Goal: Task Accomplishment & Management: Use online tool/utility

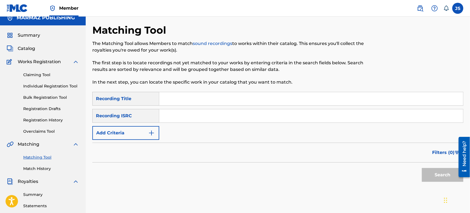
scroll to position [6, 0]
click at [192, 121] on input "Search Form" at bounding box center [311, 115] width 304 height 13
type input "QM6N21589983"
click at [319, 138] on div "SearchWithCriteria10661406-b7b2-45ad-91e0-3fdf0769b36a Recording Title SearchWi…" at bounding box center [277, 116] width 371 height 48
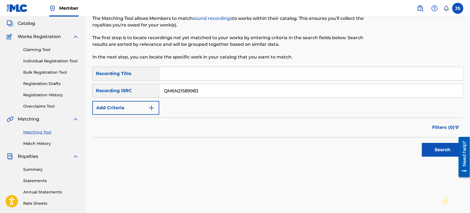
scroll to position [68, 0]
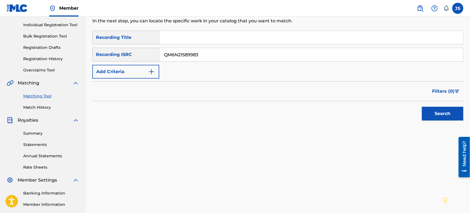
click at [436, 109] on button "Search" at bounding box center [442, 114] width 41 height 14
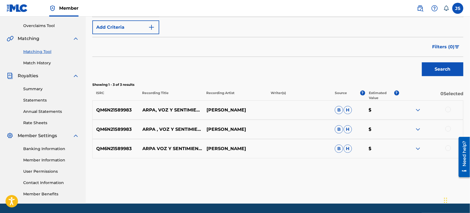
scroll to position [98, 0]
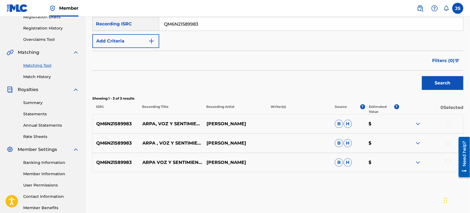
click at [452, 125] on div at bounding box center [431, 124] width 64 height 7
click at [448, 124] on div at bounding box center [448, 124] width 6 height 6
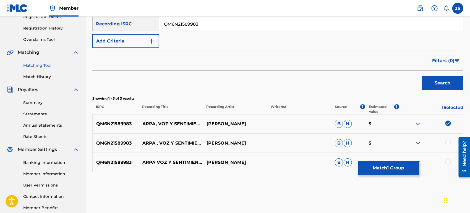
click at [449, 141] on div at bounding box center [448, 143] width 6 height 6
click at [448, 162] on div at bounding box center [448, 162] width 6 height 6
click at [378, 171] on button "Match 3 Groups" at bounding box center [388, 168] width 61 height 14
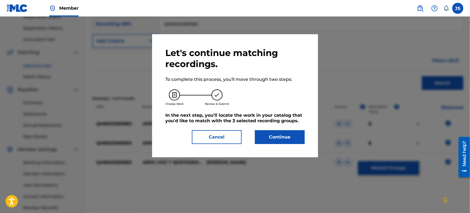
click at [266, 135] on button "Continue" at bounding box center [280, 137] width 50 height 14
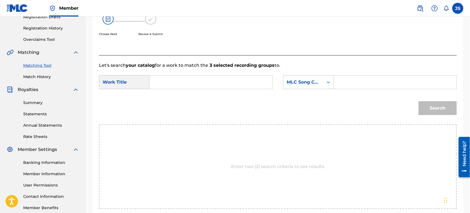
click at [167, 84] on input "Search Form" at bounding box center [210, 82] width 113 height 13
paste input "ARPA VOZ Y SENTIMIENTOS"
type input "ARPA VOZ Y SENTIMIENTOS"
click at [324, 81] on div "Search Form" at bounding box center [328, 82] width 10 height 10
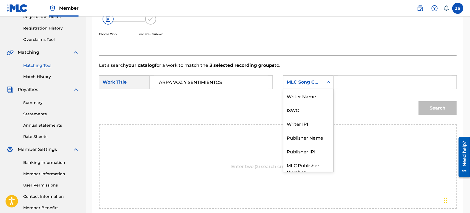
scroll to position [20, 0]
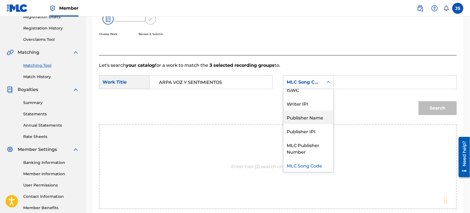
click at [314, 118] on div "Publisher Name" at bounding box center [308, 118] width 50 height 14
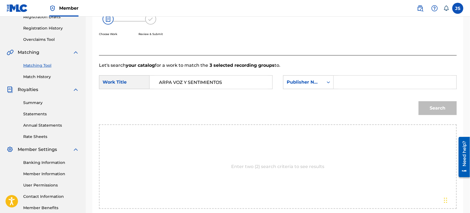
click at [358, 79] on input "Search Form" at bounding box center [394, 82] width 113 height 13
type input "marmaz"
click at [418, 101] on button "Search" at bounding box center [437, 108] width 38 height 14
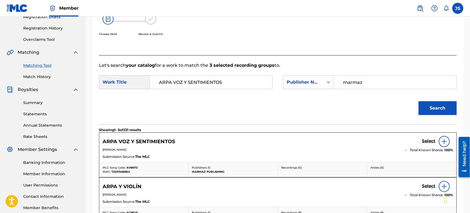
click at [122, 172] on span "T3257466954" at bounding box center [120, 172] width 19 height 4
copy span "T3257466954"
click at [133, 167] on span "AV6N72" at bounding box center [131, 168] width 11 height 4
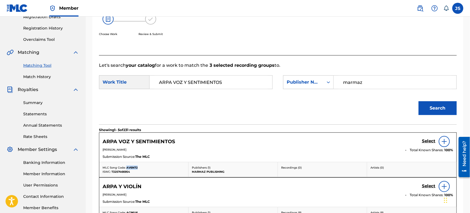
copy span "AV6N72"
click at [427, 141] on h5 "Select" at bounding box center [429, 141] width 14 height 5
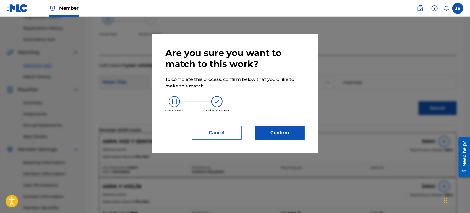
click at [277, 136] on button "Confirm" at bounding box center [280, 133] width 50 height 14
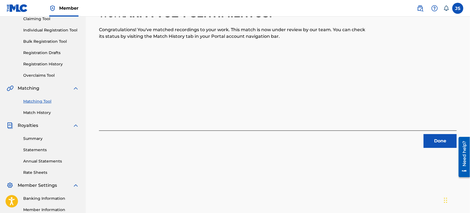
scroll to position [37, 0]
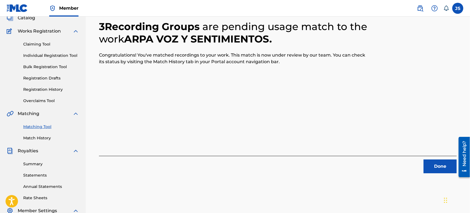
drag, startPoint x: 436, startPoint y: 156, endPoint x: 436, endPoint y: 161, distance: 4.5
click at [436, 159] on div "Done" at bounding box center [278, 164] width 358 height 17
click at [438, 166] on button "Done" at bounding box center [439, 167] width 33 height 14
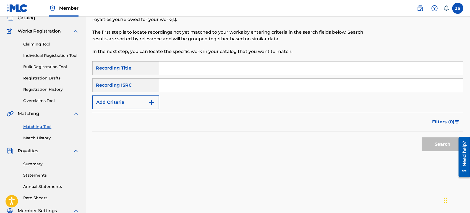
click at [196, 83] on input "Search Form" at bounding box center [311, 85] width 304 height 13
paste input "COFC17902709"
type input "COFC17902709"
drag, startPoint x: 376, startPoint y: 144, endPoint x: 404, endPoint y: 143, distance: 27.7
click at [377, 144] on div "Search" at bounding box center [277, 143] width 371 height 22
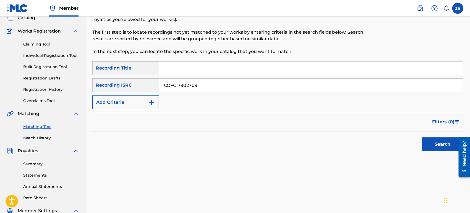
click at [435, 141] on button "Search" at bounding box center [442, 145] width 41 height 14
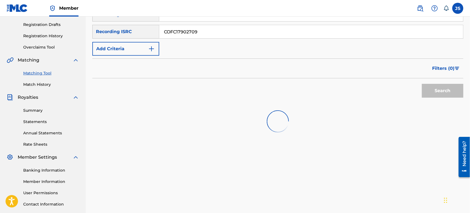
scroll to position [129, 0]
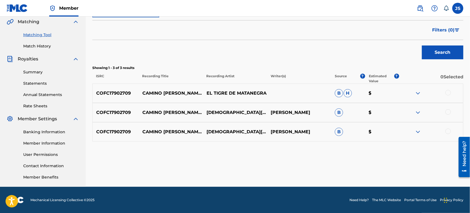
click at [449, 93] on div at bounding box center [448, 93] width 6 height 6
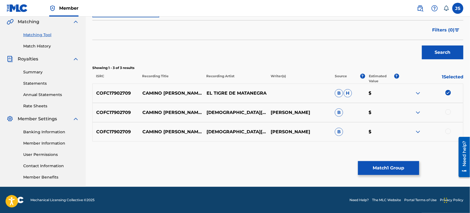
click at [447, 110] on div at bounding box center [448, 112] width 6 height 6
click at [448, 130] on div at bounding box center [448, 132] width 6 height 6
click at [393, 171] on button "Match 3 Groups" at bounding box center [388, 168] width 61 height 14
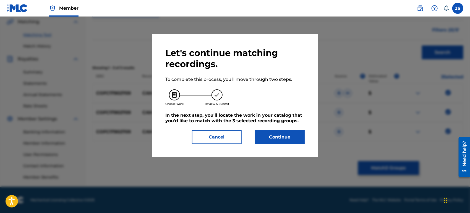
click at [264, 134] on button "Continue" at bounding box center [280, 137] width 50 height 14
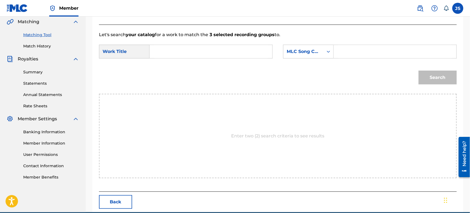
click at [196, 49] on input "Search Form" at bounding box center [210, 51] width 113 height 13
paste input "CAMINO DE FLOR AMARILLO"
type input "CAMINO DE FLOR AMARILLO"
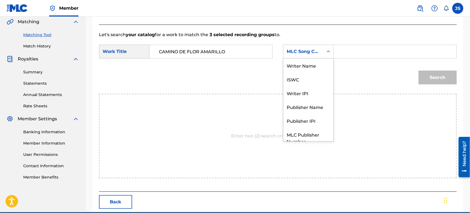
click at [290, 48] on div "MLC Song Code" at bounding box center [303, 51] width 33 height 7
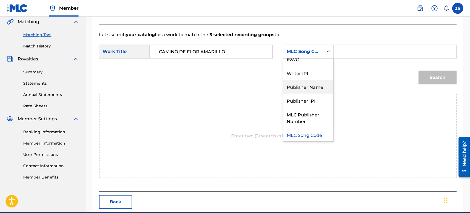
click at [321, 85] on div "Publisher Name" at bounding box center [308, 87] width 50 height 14
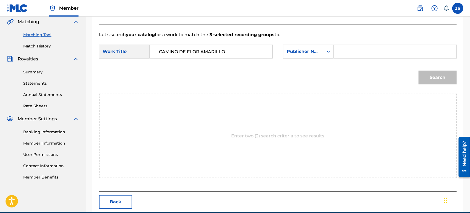
click at [353, 48] on input "Search Form" at bounding box center [394, 51] width 113 height 13
type input "marmaz"
click at [418, 71] on button "Search" at bounding box center [437, 78] width 38 height 14
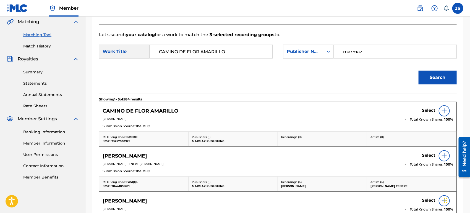
click at [125, 142] on span "T3257600929" at bounding box center [120, 142] width 19 height 4
copy span "T3257600929"
click at [132, 137] on span "CJ3EKD" at bounding box center [131, 137] width 11 height 4
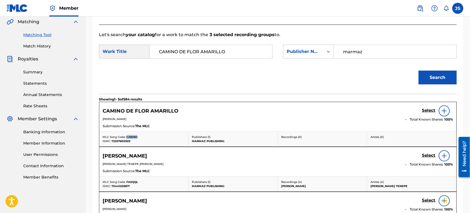
copy span "CJ3EKD"
click at [427, 109] on h5 "Select" at bounding box center [429, 110] width 14 height 5
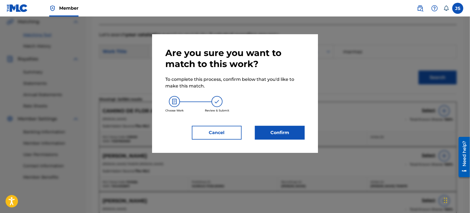
click at [279, 126] on div "Are you sure you want to match to this work? To complete this process, confirm …" at bounding box center [234, 94] width 139 height 92
click at [277, 130] on button "Confirm" at bounding box center [280, 133] width 50 height 14
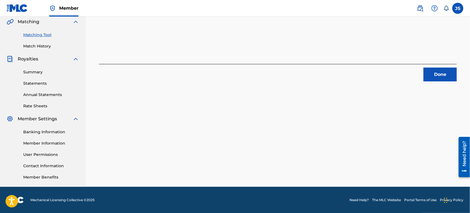
click at [454, 75] on button "Done" at bounding box center [439, 75] width 33 height 14
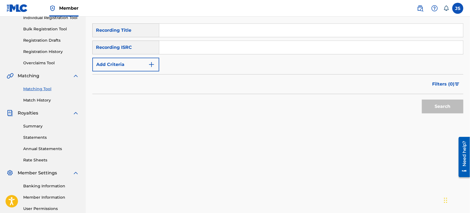
scroll to position [6, 0]
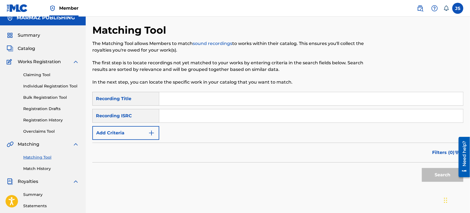
click at [222, 117] on input "Search Form" at bounding box center [311, 115] width 304 height 13
paste input "QZGLM2585044"
type input "QZGLM2585044"
click at [426, 174] on button "Search" at bounding box center [442, 175] width 41 height 14
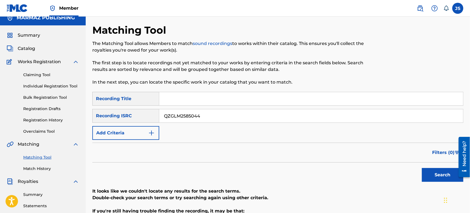
drag, startPoint x: 215, startPoint y: 121, endPoint x: 177, endPoint y: 129, distance: 38.8
click at [106, 112] on div "SearchWithCriteria305b4933-0fdf-4b88-a18f-a633387c8716 Recording ISRC QZGLM2585…" at bounding box center [277, 116] width 371 height 14
click at [310, 172] on div "Search" at bounding box center [277, 174] width 371 height 22
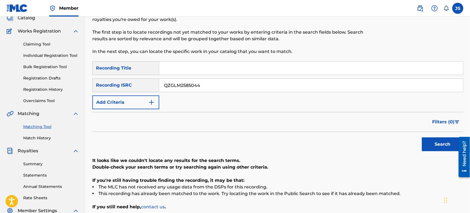
click at [433, 140] on button "Search" at bounding box center [442, 145] width 41 height 14
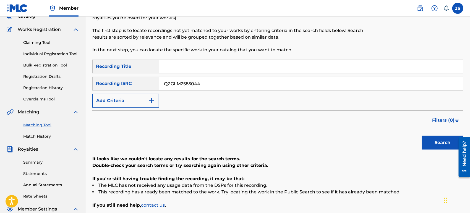
scroll to position [0, 0]
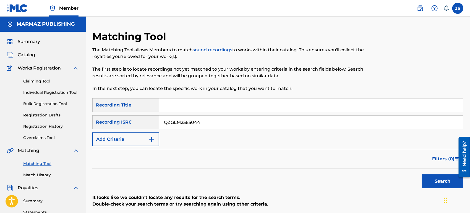
drag, startPoint x: 220, startPoint y: 122, endPoint x: 64, endPoint y: 111, distance: 156.8
click at [61, 127] on main "MARMAZ PUBLISHING Summary Catalog Works Registration Claiming Tool Individual R…" at bounding box center [235, 167] width 470 height 300
click at [234, 118] on input "Search Form" at bounding box center [311, 122] width 304 height 13
paste input "COFC17902710"
type input "COFC17902710"
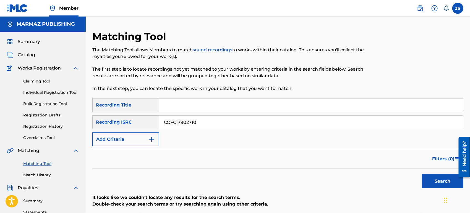
drag, startPoint x: 310, startPoint y: 143, endPoint x: 322, endPoint y: 143, distance: 12.2
click at [311, 143] on div "SearchWithCriteria10661406-b7b2-45ad-91e0-3fdf0769b36a Recording Title SearchWi…" at bounding box center [277, 122] width 371 height 48
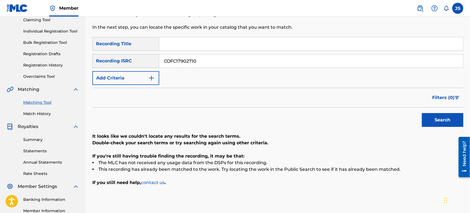
click at [427, 119] on button "Search" at bounding box center [442, 120] width 41 height 14
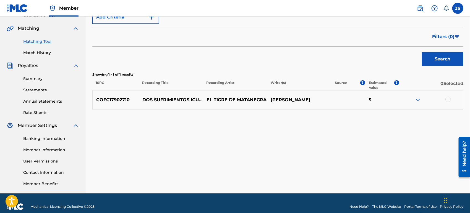
scroll to position [123, 0]
click at [444, 101] on div at bounding box center [431, 99] width 64 height 7
click at [447, 100] on div at bounding box center [448, 99] width 6 height 6
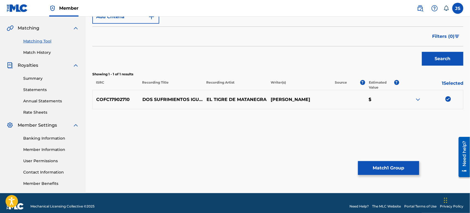
click at [383, 175] on div "Matching Tool The Matching Tool allows Members to match sound recordings to wor…" at bounding box center [277, 51] width 371 height 286
click at [383, 168] on button "Match 1 Group" at bounding box center [388, 168] width 61 height 14
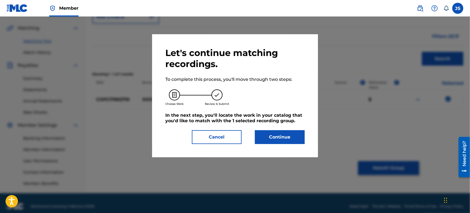
click at [266, 138] on button "Continue" at bounding box center [280, 137] width 50 height 14
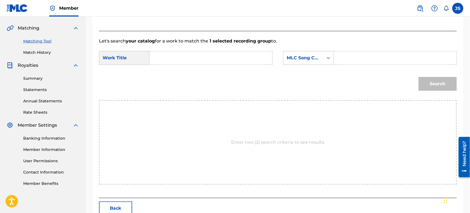
click at [198, 55] on input "Search Form" at bounding box center [210, 57] width 113 height 13
paste input "DOS SUFRIMIENTOS IGUALES"
type input "DOS SUFRIMIENTOS IGUALES"
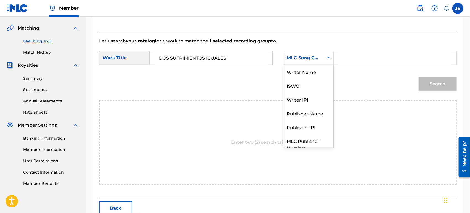
click at [312, 56] on div "MLC Song Code" at bounding box center [303, 58] width 33 height 7
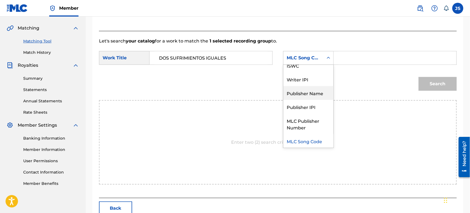
click at [308, 93] on div "Publisher Name" at bounding box center [308, 93] width 50 height 14
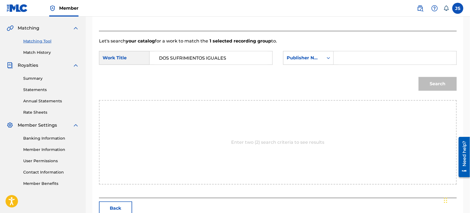
click at [343, 59] on input "Search Form" at bounding box center [394, 57] width 113 height 13
type input "MARMAZ"
click at [418, 77] on button "Search" at bounding box center [437, 84] width 38 height 14
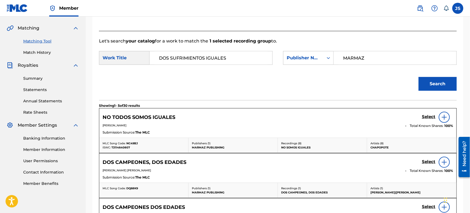
click at [121, 147] on span "T3114640807" at bounding box center [120, 148] width 19 height 4
copy span "T3114640807"
click at [131, 142] on div "MLC Song Code: NC49BJ" at bounding box center [144, 144] width 82 height 4
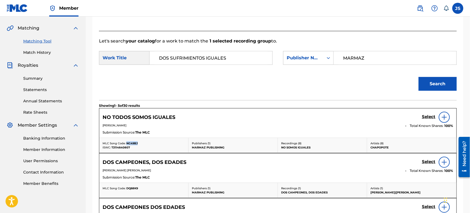
copy span "NC49BJ"
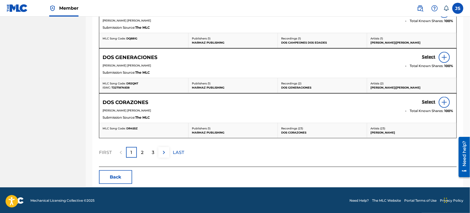
click at [113, 177] on button "Back" at bounding box center [115, 178] width 33 height 14
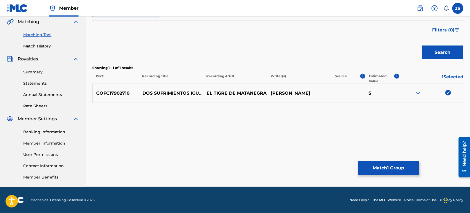
scroll to position [68, 0]
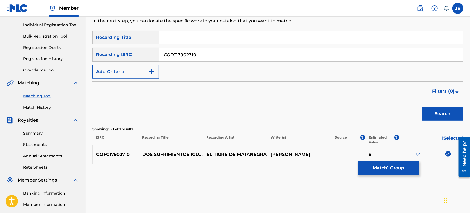
drag, startPoint x: 205, startPoint y: 54, endPoint x: 126, endPoint y: 43, distance: 79.8
click at [126, 43] on div "SearchWithCriteria10661406-b7b2-45ad-91e0-3fdf0769b36a Recording Title SearchWi…" at bounding box center [277, 55] width 371 height 48
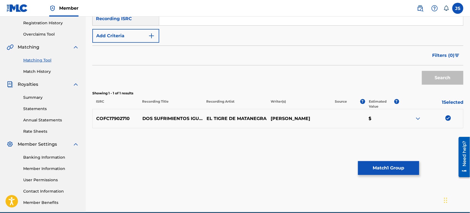
scroll to position [129, 0]
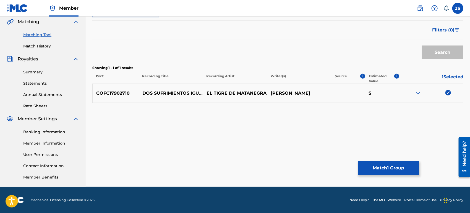
click at [447, 92] on img at bounding box center [448, 93] width 6 height 6
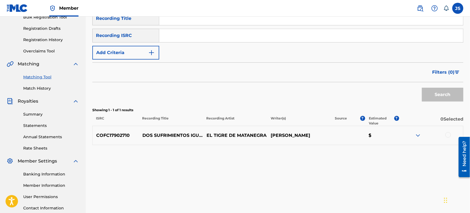
scroll to position [37, 0]
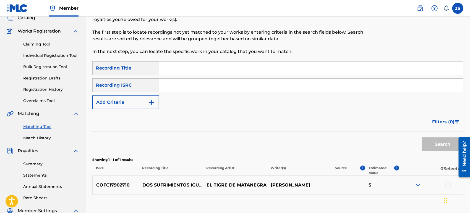
click at [200, 82] on input "Search Form" at bounding box center [311, 85] width 304 height 13
paste input "QZNJX2107867"
type input "QZNJX2107867"
click at [307, 118] on div "Filters ( 0 )" at bounding box center [277, 122] width 371 height 20
drag, startPoint x: 441, startPoint y: 144, endPoint x: 429, endPoint y: 146, distance: 11.7
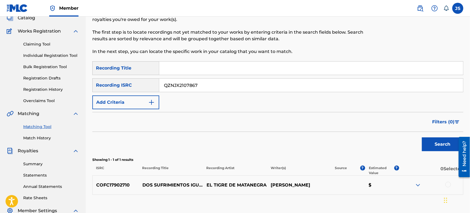
click at [441, 144] on button "Search" at bounding box center [442, 145] width 41 height 14
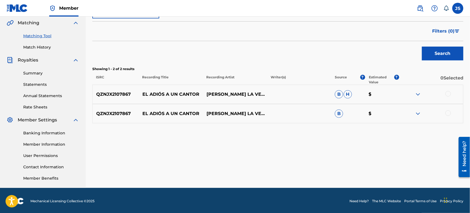
scroll to position [129, 0]
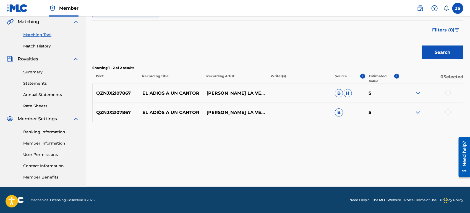
click at [449, 93] on div at bounding box center [448, 93] width 6 height 6
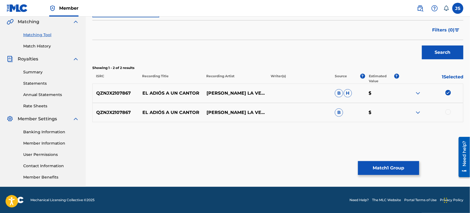
click at [449, 112] on div at bounding box center [448, 112] width 6 height 6
click at [405, 173] on button "Match 2 Groups" at bounding box center [388, 168] width 61 height 14
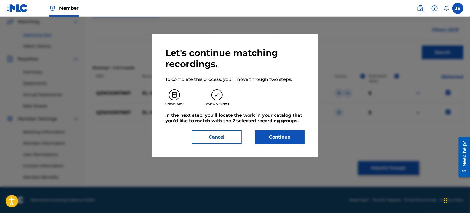
click at [276, 137] on button "Continue" at bounding box center [280, 137] width 50 height 14
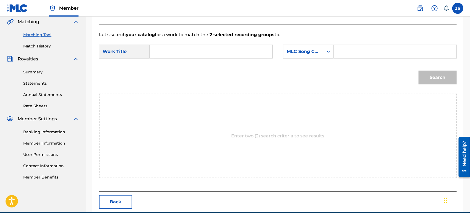
click at [190, 48] on input "Search Form" at bounding box center [210, 51] width 113 height 13
paste input "EL ADIÓS A UN CANTOR"
type input "EL ADIÓS A UN CANTOR"
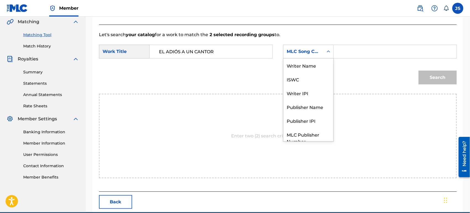
drag, startPoint x: 323, startPoint y: 50, endPoint x: 321, endPoint y: 58, distance: 8.3
click at [323, 51] on div "MLC Song Code" at bounding box center [303, 51] width 40 height 11
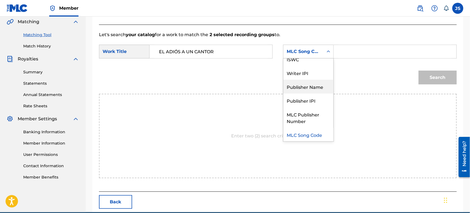
click at [315, 84] on div "Publisher Name" at bounding box center [308, 87] width 50 height 14
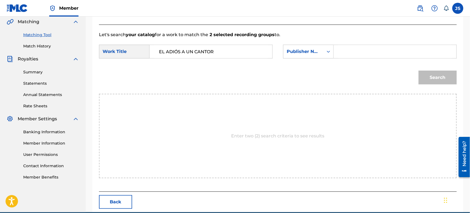
click at [350, 53] on input "Search Form" at bounding box center [394, 51] width 113 height 13
type input "MARMAZ"
click at [418, 71] on button "Search" at bounding box center [437, 78] width 38 height 14
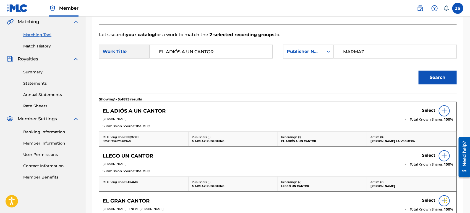
click at [122, 142] on span "T3267828940" at bounding box center [120, 142] width 19 height 4
copy span "T3267828940"
click at [130, 138] on span "EQ2UYH" at bounding box center [132, 137] width 12 height 4
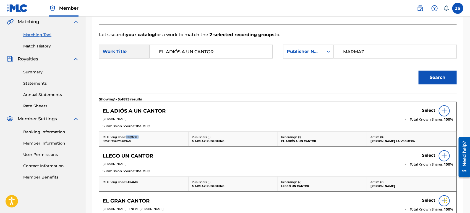
copy span "EQ2UYH"
click at [126, 141] on span "T3267828940" at bounding box center [120, 142] width 19 height 4
copy span "T3267828940"
click at [426, 108] on h5 "Select" at bounding box center [429, 110] width 14 height 5
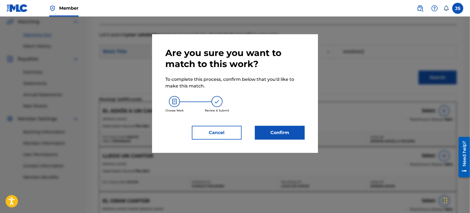
click at [285, 129] on button "Confirm" at bounding box center [280, 133] width 50 height 14
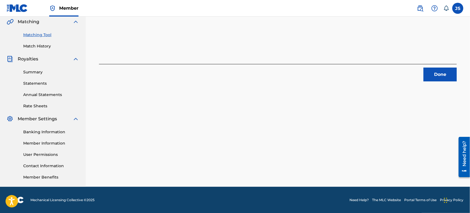
click at [438, 77] on button "Done" at bounding box center [439, 75] width 33 height 14
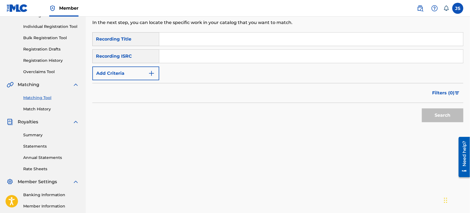
scroll to position [37, 0]
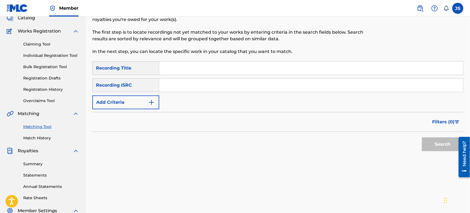
click at [190, 75] on div "Search Form" at bounding box center [311, 68] width 304 height 14
click at [194, 88] on input "Search Form" at bounding box center [311, 85] width 304 height 13
paste input "QZGLM2560783"
type input "QZGLM2560783"
click at [417, 178] on div "Matching Tool The Matching Tool allows Members to match sound recordings to wor…" at bounding box center [277, 136] width 371 height 286
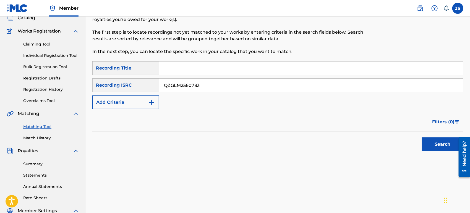
drag, startPoint x: 429, startPoint y: 143, endPoint x: 421, endPoint y: 149, distance: 8.9
click at [429, 144] on button "Search" at bounding box center [442, 145] width 41 height 14
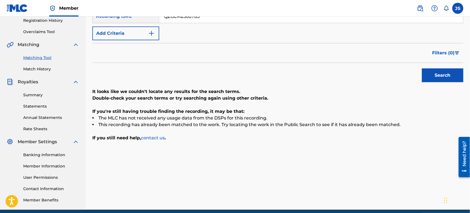
scroll to position [68, 0]
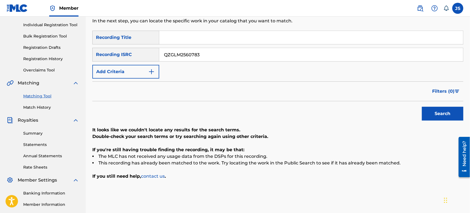
drag, startPoint x: 211, startPoint y: 61, endPoint x: 111, endPoint y: 55, distance: 100.5
click at [108, 53] on div "SearchWithCriteria305b4933-0fdf-4b88-a18f-a633387c8716 Recording ISRC QZGLM2560…" at bounding box center [277, 55] width 371 height 14
paste input "UKXN22406231"
click at [239, 91] on div "Filters ( 0 )" at bounding box center [277, 92] width 371 height 20
drag, startPoint x: 440, startPoint y: 117, endPoint x: 418, endPoint y: 120, distance: 22.6
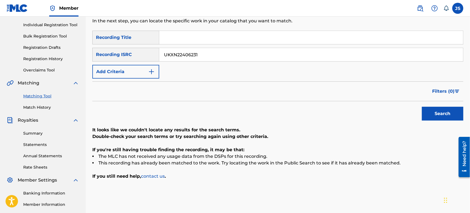
click at [439, 119] on button "Search" at bounding box center [442, 114] width 41 height 14
click at [439, 115] on button "Search" at bounding box center [442, 114] width 41 height 14
drag, startPoint x: 125, startPoint y: 53, endPoint x: 107, endPoint y: 69, distance: 24.7
click at [79, 62] on main "MARMAZ PUBLISHING Summary Catalog Works Registration Claiming Tool Individual R…" at bounding box center [235, 99] width 470 height 300
paste input "31752"
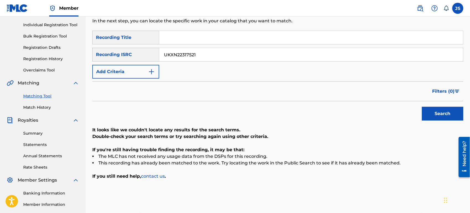
click at [274, 108] on div "Search" at bounding box center [277, 112] width 371 height 22
click at [430, 114] on button "Search" at bounding box center [442, 114] width 41 height 14
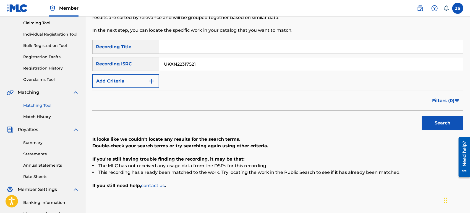
scroll to position [37, 0]
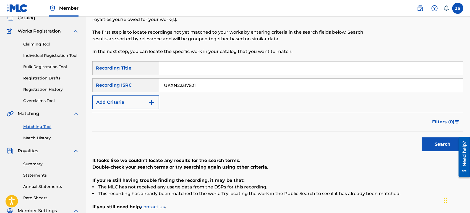
drag, startPoint x: 197, startPoint y: 78, endPoint x: 198, endPoint y: 86, distance: 7.9
click at [198, 86] on div "UKXN22317521" at bounding box center [311, 85] width 304 height 14
drag, startPoint x: 205, startPoint y: 85, endPoint x: 98, endPoint y: 95, distance: 107.4
click at [97, 95] on div "SearchWithCriteria10661406-b7b2-45ad-91e0-3fdf0769b36a Recording Title SearchWi…" at bounding box center [277, 85] width 371 height 48
paste input "S7VG1937069"
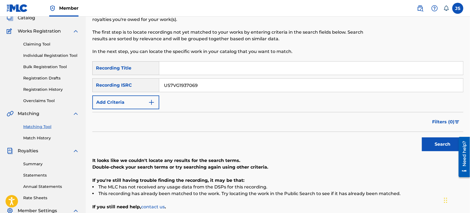
type input "US7VG1937069"
click at [229, 118] on div "Filters ( 0 )" at bounding box center [277, 122] width 371 height 20
click at [436, 143] on button "Search" at bounding box center [442, 145] width 41 height 14
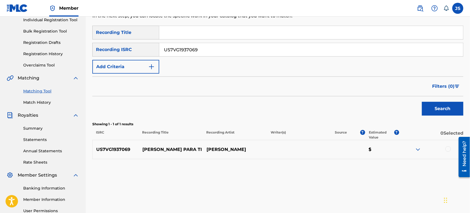
scroll to position [98, 0]
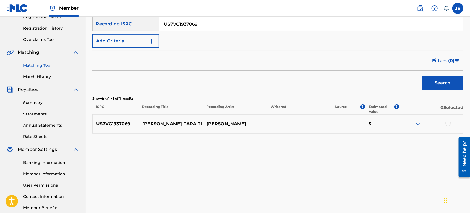
click at [448, 124] on div at bounding box center [448, 124] width 6 height 6
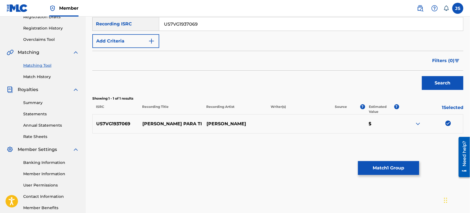
click at [383, 166] on button "Match 1 Group" at bounding box center [388, 168] width 61 height 14
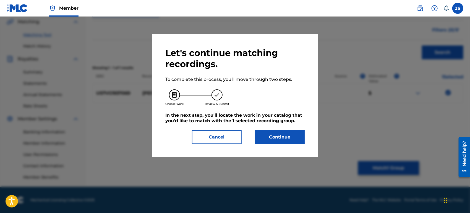
click at [285, 140] on button "Continue" at bounding box center [280, 137] width 50 height 14
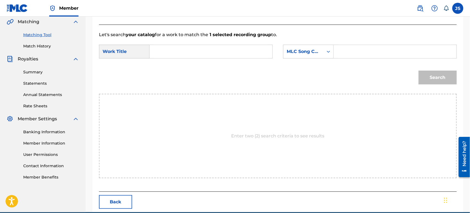
scroll to position [154, 0]
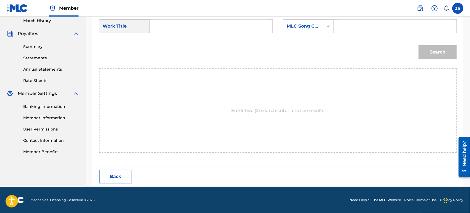
click at [194, 27] on input "Search Form" at bounding box center [210, 26] width 113 height 13
paste input "[PERSON_NAME] PARA TI"
type input "[PERSON_NAME] PARA TI"
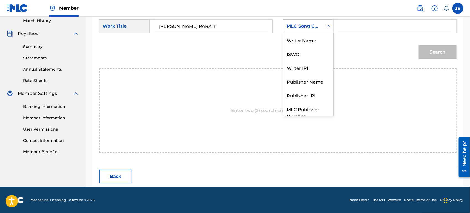
click at [326, 24] on icon "Search Form" at bounding box center [329, 26] width 6 height 6
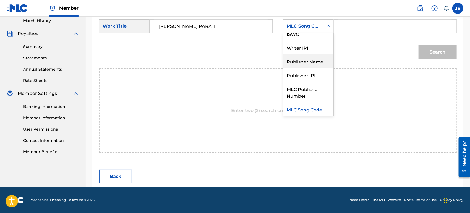
click at [308, 60] on div "Publisher Name" at bounding box center [308, 61] width 50 height 14
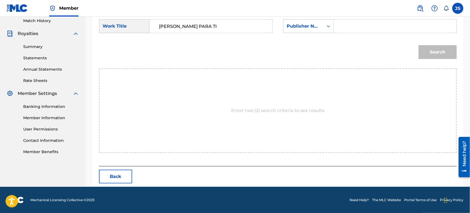
click at [352, 28] on input "Search Form" at bounding box center [394, 26] width 113 height 13
type input "MARMAZ"
click at [418, 45] on button "Search" at bounding box center [437, 52] width 38 height 14
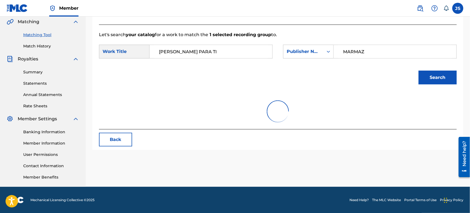
scroll to position [154, 0]
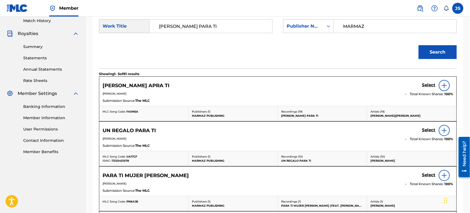
click at [128, 112] on span "FA0NSA" at bounding box center [132, 112] width 12 height 4
copy span "FA0NSA"
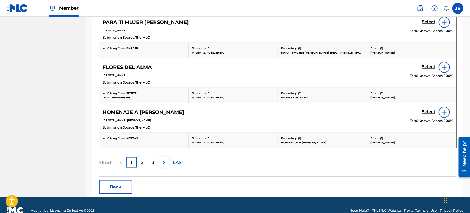
click at [123, 186] on button "Back" at bounding box center [115, 187] width 33 height 14
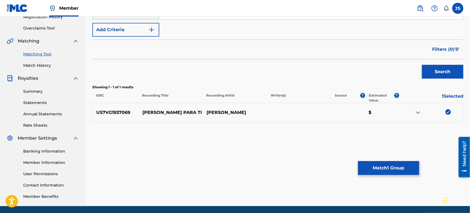
scroll to position [129, 0]
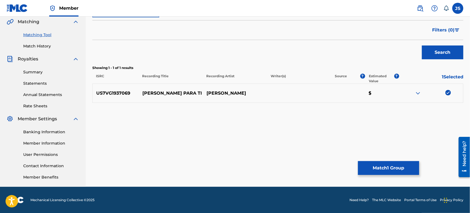
click at [392, 166] on button "Match 1 Group" at bounding box center [388, 168] width 61 height 14
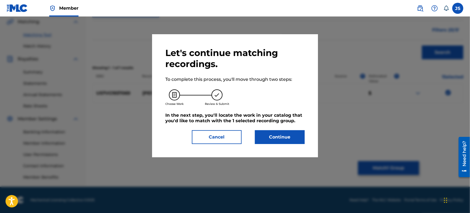
click at [265, 136] on button "Continue" at bounding box center [280, 137] width 50 height 14
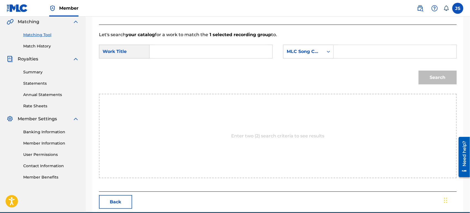
drag, startPoint x: 240, startPoint y: 51, endPoint x: 237, endPoint y: 50, distance: 3.7
click at [238, 50] on input "Search Form" at bounding box center [210, 51] width 113 height 13
paste input "[PERSON_NAME] PARA TI"
type input "[PERSON_NAME] PARA TI"
click at [308, 52] on div "MLC Song Code" at bounding box center [303, 51] width 33 height 7
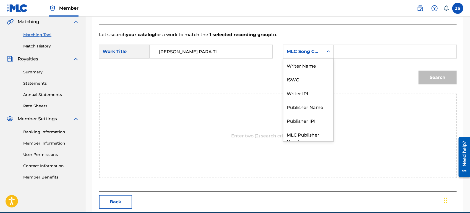
scroll to position [20, 0]
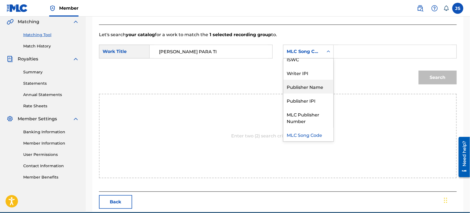
drag, startPoint x: 311, startPoint y: 88, endPoint x: 314, endPoint y: 85, distance: 4.1
click at [311, 88] on div "Publisher Name" at bounding box center [308, 87] width 50 height 14
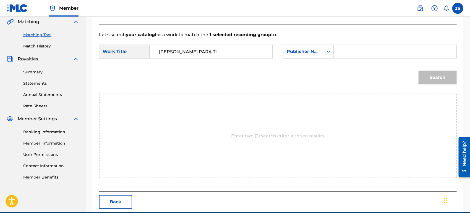
click at [354, 57] on input "Search Form" at bounding box center [394, 51] width 113 height 13
type input "MARMAZ"
click at [418, 71] on button "Search" at bounding box center [437, 78] width 38 height 14
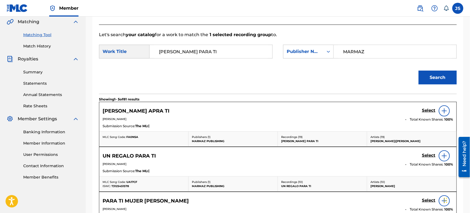
click at [135, 135] on span "FA0NSA" at bounding box center [132, 137] width 12 height 4
click at [432, 111] on h5 "Select" at bounding box center [429, 110] width 14 height 5
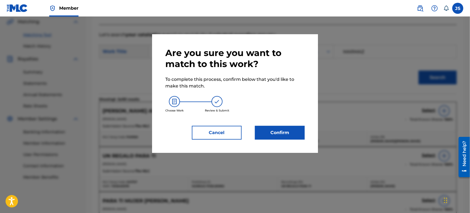
click at [289, 136] on button "Confirm" at bounding box center [280, 133] width 50 height 14
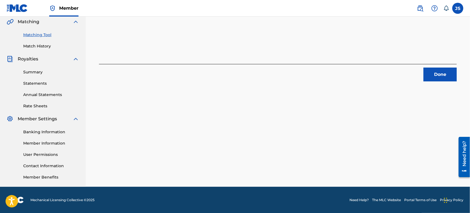
click at [441, 75] on button "Done" at bounding box center [439, 75] width 33 height 14
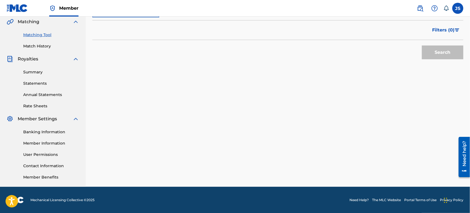
scroll to position [37, 0]
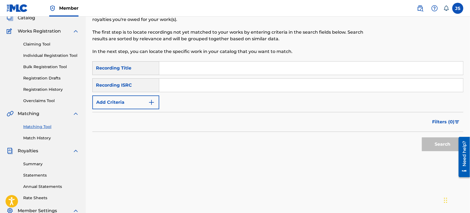
click at [245, 85] on input "Search Form" at bounding box center [311, 85] width 304 height 13
paste input "UKXN22317521"
type input "UKXN22317521"
drag, startPoint x: 353, startPoint y: 154, endPoint x: 384, endPoint y: 159, distance: 31.9
click at [352, 153] on div "SearchWithCriteria10661406-b7b2-45ad-91e0-3fdf0769b36a Recording Title SearchWi…" at bounding box center [277, 109] width 371 height 96
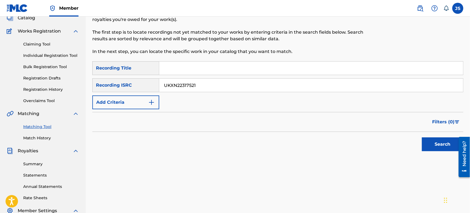
click at [438, 142] on button "Search" at bounding box center [442, 145] width 41 height 14
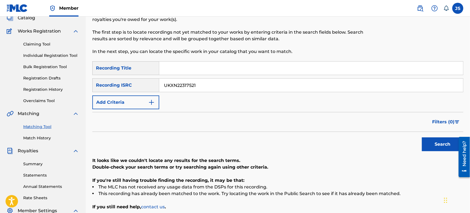
drag, startPoint x: 210, startPoint y: 85, endPoint x: 130, endPoint y: 80, distance: 79.8
click at [131, 80] on div "SearchWithCriteria305b4933-0fdf-4b88-a18f-a633387c8716 Recording ISRC UKXN22317…" at bounding box center [277, 85] width 371 height 14
paste input "QMFMG2339186"
click at [263, 130] on div "Filters ( 0 )" at bounding box center [277, 122] width 371 height 20
drag, startPoint x: 435, startPoint y: 140, endPoint x: 431, endPoint y: 142, distance: 4.7
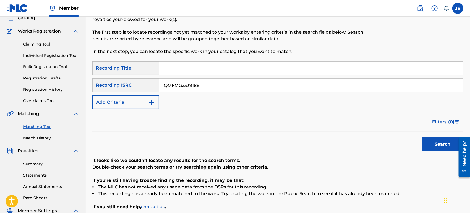
click at [434, 141] on button "Search" at bounding box center [442, 145] width 41 height 14
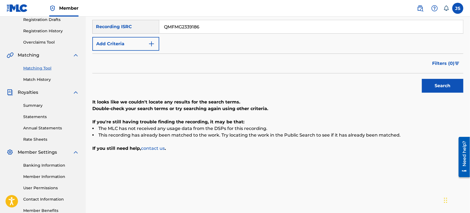
scroll to position [98, 0]
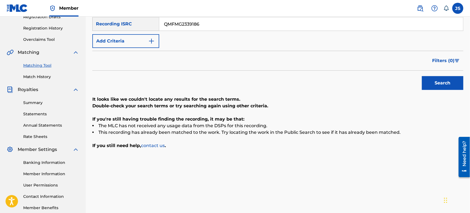
drag, startPoint x: 196, startPoint y: 23, endPoint x: 118, endPoint y: 22, distance: 77.7
click at [119, 22] on div "SearchWithCriteria305b4933-0fdf-4b88-a18f-a633387c8716 Recording ISRC QMFMG2339…" at bounding box center [277, 24] width 371 height 14
paste input "US3Z4210267"
click at [268, 61] on div "Filters ( 0 )" at bounding box center [277, 61] width 371 height 20
click at [435, 85] on button "Search" at bounding box center [442, 83] width 41 height 14
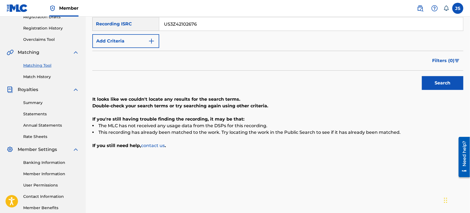
paste input "QZN882436985"
drag, startPoint x: 230, startPoint y: 27, endPoint x: 136, endPoint y: 21, distance: 94.4
click at [133, 17] on div "SearchWithCriteria305b4933-0fdf-4b88-a18f-a633387c8716 Recording ISRC US3Z42102…" at bounding box center [277, 24] width 371 height 14
drag, startPoint x: 353, startPoint y: 85, endPoint x: 471, endPoint y: 114, distance: 121.9
click at [356, 84] on div "Search" at bounding box center [277, 82] width 371 height 22
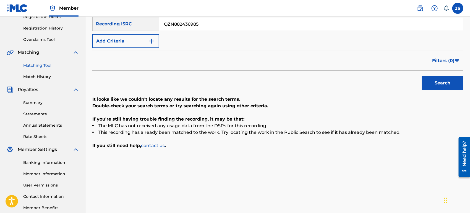
click at [435, 87] on button "Search" at bounding box center [442, 83] width 41 height 14
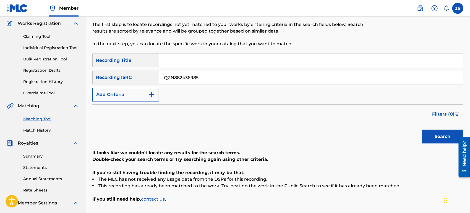
scroll to position [37, 0]
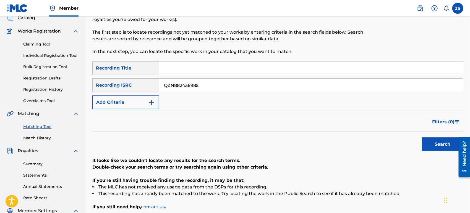
drag, startPoint x: 207, startPoint y: 83, endPoint x: 106, endPoint y: 77, distance: 101.3
click at [98, 75] on div "SearchWithCriteria10661406-b7b2-45ad-91e0-3fdf0769b36a Recording Title SearchWi…" at bounding box center [277, 85] width 371 height 48
paste input "USHM21913412"
click at [239, 125] on div "Filters ( 0 )" at bounding box center [277, 122] width 371 height 20
click at [442, 147] on button "Search" at bounding box center [442, 145] width 41 height 14
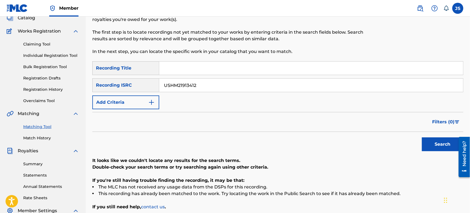
drag, startPoint x: 161, startPoint y: 82, endPoint x: 150, endPoint y: 90, distance: 13.8
click at [124, 83] on div "SearchWithCriteria305b4933-0fdf-4b88-a18f-a633387c8716 Recording ISRC USHM21913…" at bounding box center [277, 85] width 371 height 14
paste input "QZHZ62209296"
type input "QZHZ62209296"
drag, startPoint x: 270, startPoint y: 138, endPoint x: 391, endPoint y: 160, distance: 122.7
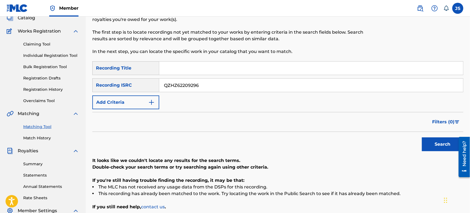
click at [271, 138] on div "Search" at bounding box center [277, 143] width 371 height 22
click at [443, 150] on button "Search" at bounding box center [442, 145] width 41 height 14
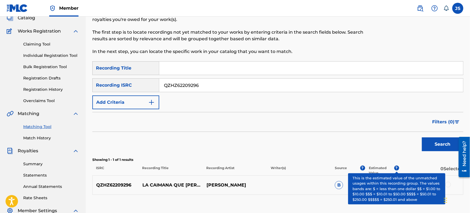
scroll to position [68, 0]
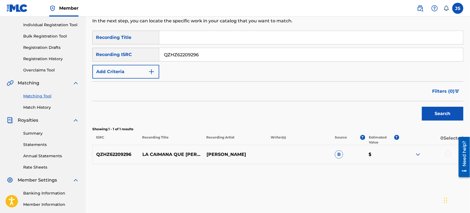
click at [447, 154] on div at bounding box center [448, 154] width 6 height 6
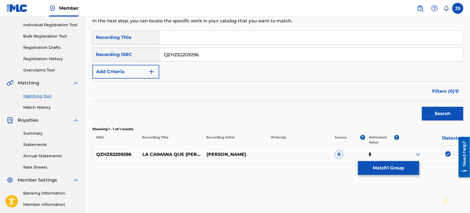
click at [391, 173] on button "Match 1 Group" at bounding box center [388, 168] width 61 height 14
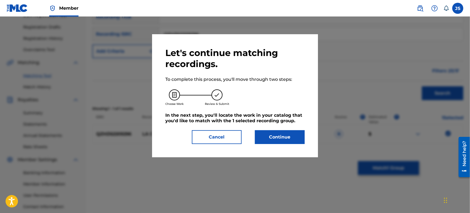
scroll to position [98, 0]
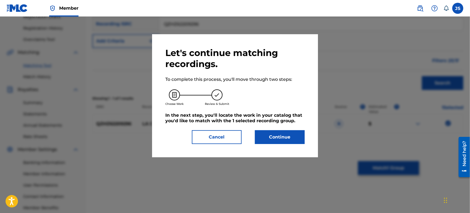
click at [288, 142] on button "Continue" at bounding box center [280, 137] width 50 height 14
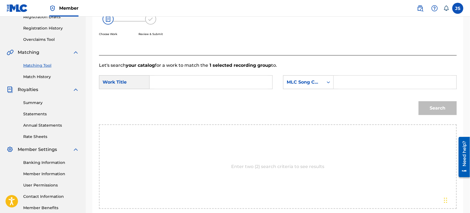
click at [228, 85] on input "Search Form" at bounding box center [210, 82] width 113 height 13
paste input "LA CAIMANA QUE [PERSON_NAME]"
type input "LA CAIMANA QUE [PERSON_NAME]"
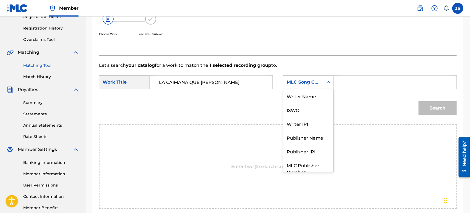
click at [312, 82] on div "MLC Song Code" at bounding box center [303, 82] width 33 height 7
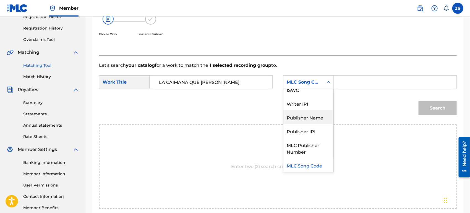
click at [308, 120] on div "Publisher Name" at bounding box center [308, 118] width 50 height 14
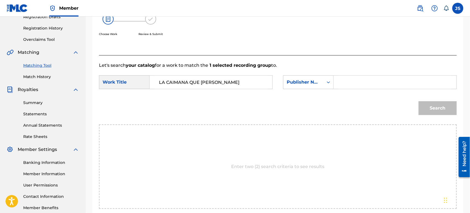
click at [353, 87] on input "Search Form" at bounding box center [394, 82] width 113 height 13
type input "MARMAZ"
click at [418, 101] on button "Search" at bounding box center [437, 108] width 38 height 14
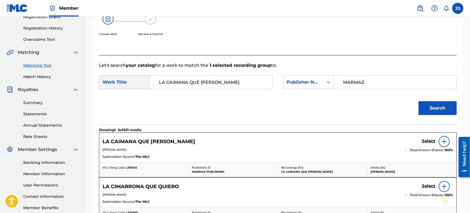
click at [126, 170] on div "MLC Song Code: LR3402" at bounding box center [143, 170] width 89 height 15
click at [132, 166] on span "LR3402" at bounding box center [131, 168] width 11 height 4
click at [426, 143] on h5 "Select" at bounding box center [429, 141] width 14 height 5
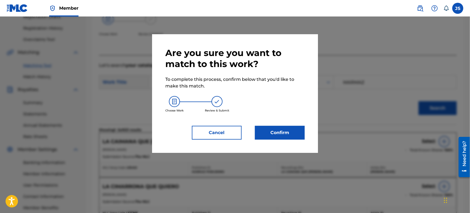
click at [276, 132] on button "Confirm" at bounding box center [280, 133] width 50 height 14
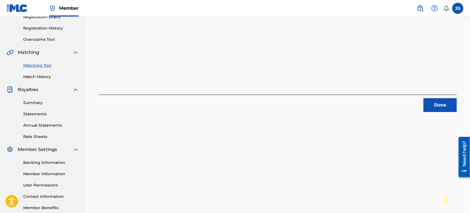
click at [450, 109] on button "Done" at bounding box center [439, 105] width 33 height 14
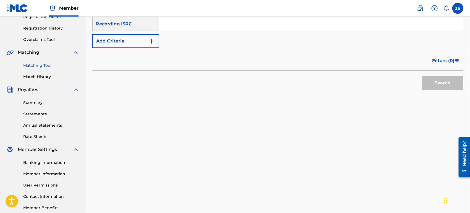
scroll to position [68, 0]
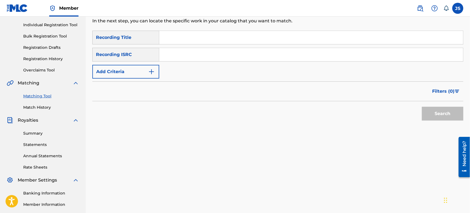
click at [219, 48] on input "Search Form" at bounding box center [311, 54] width 304 height 13
paste input "LA NUEVA CANTANTE"
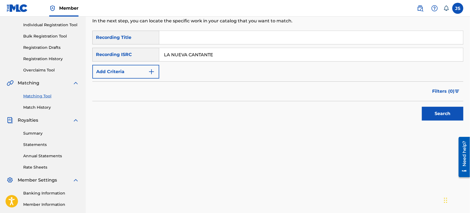
type input "LA NUEVA CANTANTE"
drag, startPoint x: 208, startPoint y: 52, endPoint x: 80, endPoint y: 51, distance: 128.5
click at [77, 54] on main "MARMAZ PUBLISHING Summary Catalog Works Registration Claiming Tool Individual R…" at bounding box center [235, 99] width 470 height 300
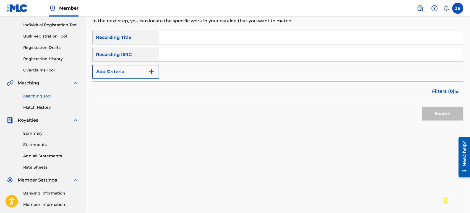
click at [196, 42] on input "Search Form" at bounding box center [311, 37] width 304 height 13
paste input "LA NUEVA CANTANTE"
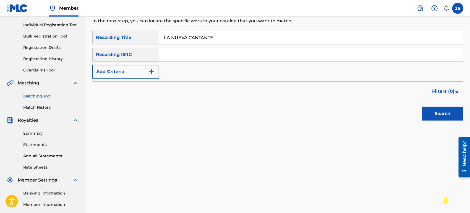
type input "LA NUEVA CANTANTE"
click at [354, 122] on div "Search" at bounding box center [277, 112] width 371 height 22
click at [452, 114] on button "Search" at bounding box center [442, 114] width 41 height 14
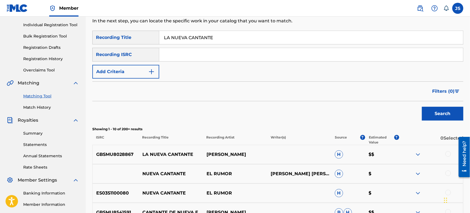
drag, startPoint x: 223, startPoint y: 33, endPoint x: 114, endPoint y: 31, distance: 108.9
click at [111, 29] on div "Matching Tool The Matching Tool allows Members to match sound recordings to wor…" at bounding box center [277, 171] width 371 height 417
click at [189, 56] on input "Search Form" at bounding box center [311, 54] width 304 height 13
paste input "QZHZ62209296"
type input "QZHZ62209296"
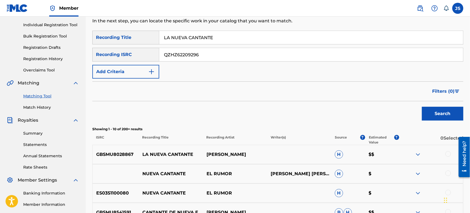
drag, startPoint x: 223, startPoint y: 36, endPoint x: 80, endPoint y: 33, distance: 143.2
click at [79, 32] on main "MARMAZ PUBLISHING Summary Catalog Works Registration Claiming Tool Individual R…" at bounding box center [235, 164] width 470 height 431
click at [422, 107] on button "Search" at bounding box center [442, 114] width 41 height 14
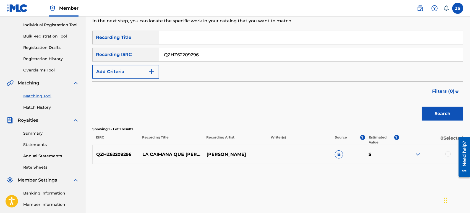
drag, startPoint x: 199, startPoint y: 53, endPoint x: 44, endPoint y: 46, distance: 154.4
click at [30, 52] on main "MARMAZ PUBLISHING Summary Catalog Works Registration Claiming Tool Individual R…" at bounding box center [235, 99] width 470 height 300
drag, startPoint x: 209, startPoint y: 56, endPoint x: 202, endPoint y: 61, distance: 8.8
click at [199, 56] on input "Search Form" at bounding box center [311, 54] width 304 height 13
paste input "FRX202276336"
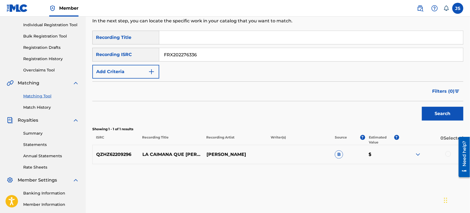
click at [316, 88] on div "Filters ( 0 )" at bounding box center [277, 92] width 371 height 20
drag, startPoint x: 435, startPoint y: 113, endPoint x: 431, endPoint y: 117, distance: 5.5
click at [435, 114] on button "Search" at bounding box center [442, 114] width 41 height 14
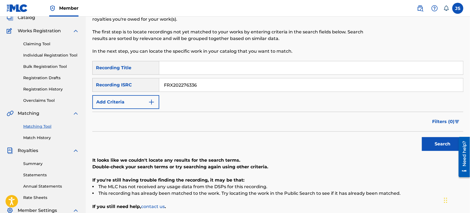
scroll to position [37, 0]
drag, startPoint x: 208, startPoint y: 85, endPoint x: 145, endPoint y: 90, distance: 63.4
click at [145, 89] on div "SearchWithCriteria305b4933-0fdf-4b88-a18f-a633387c8716 Recording ISRC FRX202276…" at bounding box center [277, 85] width 371 height 14
paste input "QZPJJ2200247"
click at [284, 137] on div "Search" at bounding box center [277, 143] width 371 height 22
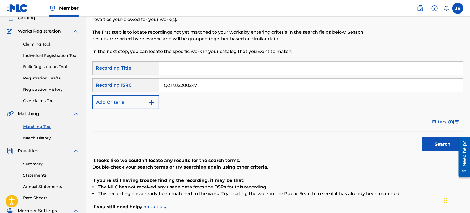
click at [433, 139] on button "Search" at bounding box center [442, 145] width 41 height 14
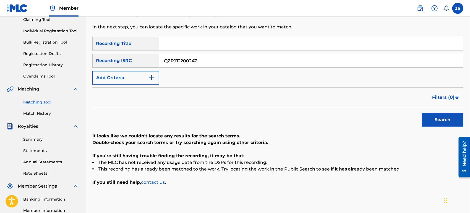
scroll to position [68, 0]
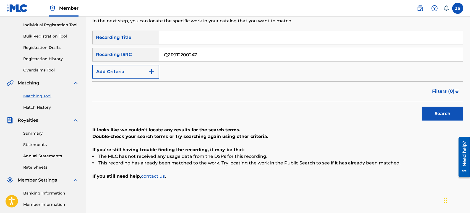
drag, startPoint x: 203, startPoint y: 54, endPoint x: 153, endPoint y: 62, distance: 51.3
click at [122, 57] on div "SearchWithCriteria305b4933-0fdf-4b88-a18f-a633387c8716 Recording ISRC QZPJJ2200…" at bounding box center [277, 55] width 371 height 14
paste input "NJY2338615"
drag, startPoint x: 275, startPoint y: 96, endPoint x: 398, endPoint y: 117, distance: 124.8
click at [280, 98] on div "Filters ( 0 )" at bounding box center [277, 92] width 371 height 20
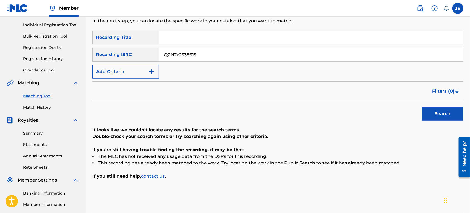
drag, startPoint x: 428, startPoint y: 112, endPoint x: 397, endPoint y: 119, distance: 31.0
click at [429, 111] on button "Search" at bounding box center [442, 114] width 41 height 14
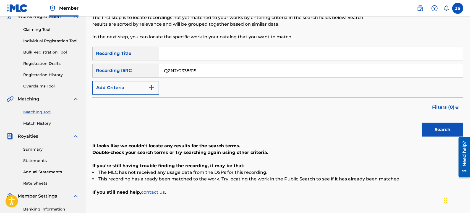
scroll to position [6, 0]
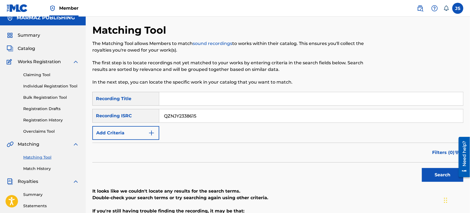
drag, startPoint x: 230, startPoint y: 119, endPoint x: 100, endPoint y: 115, distance: 130.2
click at [100, 115] on div "SearchWithCriteria305b4933-0fdf-4b88-a18f-a633387c8716 Recording ISRC QZNJY2338…" at bounding box center [277, 116] width 371 height 14
paste input "LAS [PERSON_NAME] DE MI [PERSON_NAME]"
type input "LAS [PERSON_NAME] DE MI [PERSON_NAME]"
click at [330, 177] on div "Search" at bounding box center [277, 174] width 371 height 22
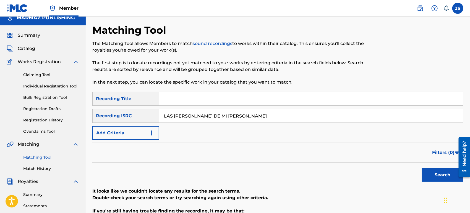
click at [444, 171] on button "Search" at bounding box center [442, 175] width 41 height 14
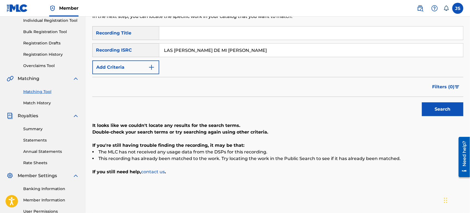
scroll to position [37, 0]
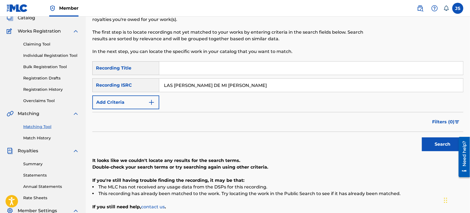
click at [219, 75] on div "Search Form" at bounding box center [311, 68] width 304 height 14
paste input "LAS [PERSON_NAME] DE MI [PERSON_NAME]"
type input "LAS [PERSON_NAME] DE MI [PERSON_NAME]"
drag, startPoint x: 230, startPoint y: 85, endPoint x: 1, endPoint y: 88, distance: 229.4
click at [0, 88] on main "MARMAZ PUBLISHING Summary Catalog Works Registration Claiming Tool Individual R…" at bounding box center [235, 130] width 470 height 300
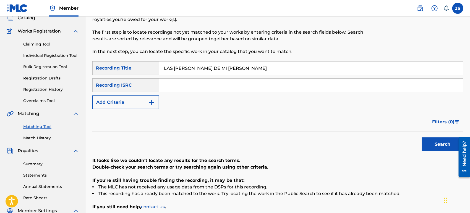
click at [422, 138] on button "Search" at bounding box center [442, 145] width 41 height 14
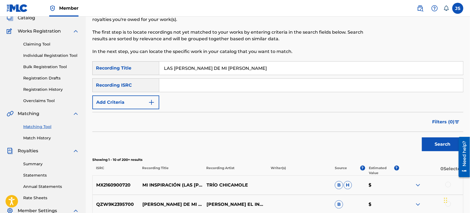
paste input "ME IDENTIFICO CRIOLLA"
type input "ME IDENTIFICO CRIOLLA"
drag, startPoint x: 214, startPoint y: 70, endPoint x: 62, endPoint y: 53, distance: 152.4
click at [55, 53] on main "MARMAZ PUBLISHING Summary Catalog Works Registration Claiming Tool Individual R…" at bounding box center [235, 195] width 470 height 431
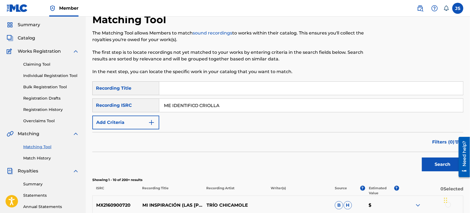
scroll to position [6, 0]
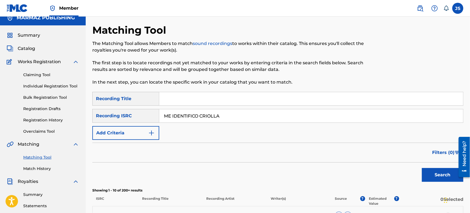
drag, startPoint x: 226, startPoint y: 114, endPoint x: 102, endPoint y: 107, distance: 124.3
click at [101, 108] on div "SearchWithCriteria10661406-b7b2-45ad-91e0-3fdf0769b36a Recording Title SearchWi…" at bounding box center [277, 116] width 371 height 48
drag, startPoint x: 226, startPoint y: 116, endPoint x: 88, endPoint y: 110, distance: 138.1
paste input "QZNJW2313957"
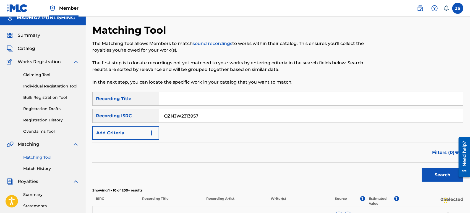
drag, startPoint x: 227, startPoint y: 151, endPoint x: 315, endPoint y: 163, distance: 88.6
click at [237, 153] on div "Filters ( 0 )" at bounding box center [277, 153] width 371 height 20
click at [443, 179] on button "Search" at bounding box center [442, 175] width 41 height 14
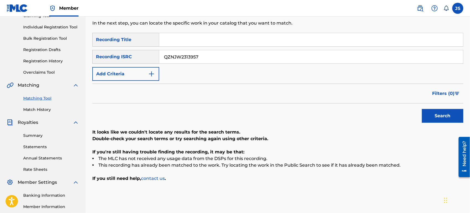
scroll to position [98, 0]
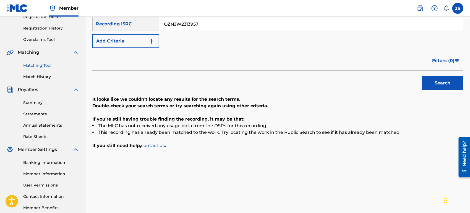
drag, startPoint x: 200, startPoint y: 22, endPoint x: 160, endPoint y: 44, distance: 44.8
click at [125, 30] on div "SearchWithCriteria305b4933-0fdf-4b88-a18f-a633387c8716 Recording ISRC QZNJW2313…" at bounding box center [277, 24] width 371 height 14
paste input "US3Z42103019"
click at [282, 76] on div "Search" at bounding box center [277, 82] width 371 height 22
click at [430, 82] on button "Search" at bounding box center [442, 83] width 41 height 14
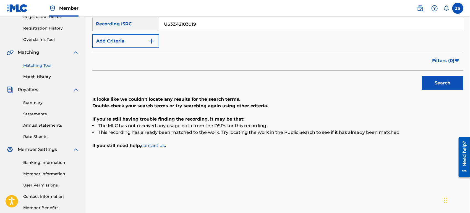
drag, startPoint x: 213, startPoint y: 26, endPoint x: 40, endPoint y: 32, distance: 173.1
click at [40, 32] on main "MARMAZ PUBLISHING Summary Catalog Works Registration Claiming Tool Individual R…" at bounding box center [235, 68] width 470 height 300
paste input "BK4DA2408798"
click at [276, 89] on div "Search" at bounding box center [277, 82] width 371 height 22
click at [435, 78] on button "Search" at bounding box center [442, 83] width 41 height 14
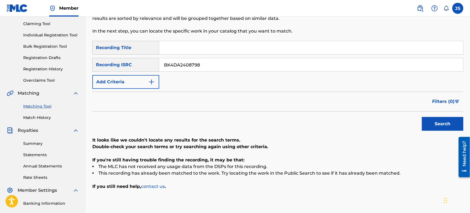
scroll to position [6, 0]
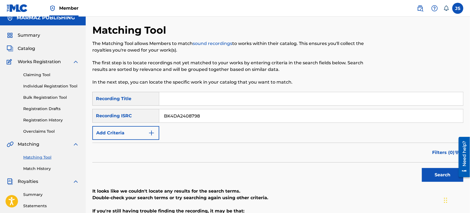
drag, startPoint x: 185, startPoint y: 115, endPoint x: 71, endPoint y: 120, distance: 113.7
click at [67, 121] on main "MARMAZ PUBLISHING Summary Catalog Works Registration Claiming Tool Individual R…" at bounding box center [235, 160] width 470 height 300
paste input "FR10S1648214"
type input "FR10S1648214"
drag, startPoint x: 289, startPoint y: 151, endPoint x: 322, endPoint y: 155, distance: 33.1
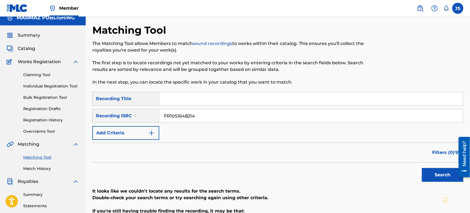
click at [290, 151] on div "Filters ( 0 )" at bounding box center [277, 153] width 371 height 20
click at [438, 176] on button "Search" at bounding box center [442, 175] width 41 height 14
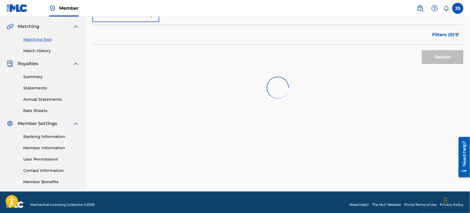
scroll to position [129, 0]
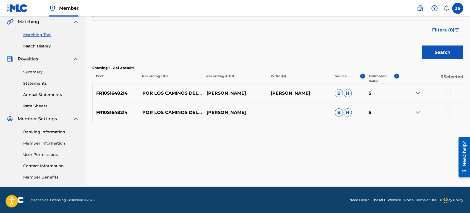
click at [447, 93] on div at bounding box center [448, 93] width 6 height 6
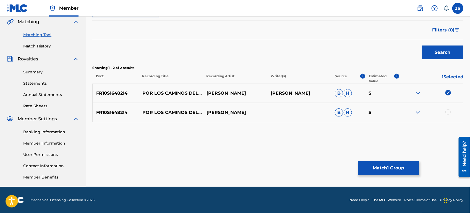
click at [451, 115] on div at bounding box center [431, 112] width 64 height 7
click at [447, 110] on div at bounding box center [448, 112] width 6 height 6
click at [404, 167] on button "Match 2 Groups" at bounding box center [388, 168] width 61 height 14
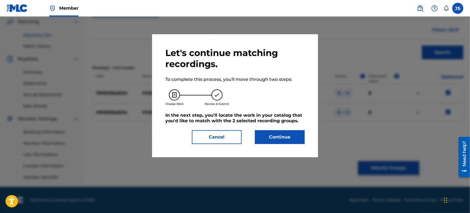
click at [285, 133] on button "Continue" at bounding box center [280, 137] width 50 height 14
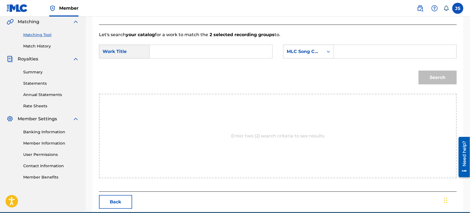
click at [220, 57] on input "Search Form" at bounding box center [210, 51] width 113 height 13
paste input "POR LOS CAMINOS DEL LLANO"
type input "POR LOS CAMINOS DEL LLANO"
click at [320, 61] on div "SearchWithCriteria7a52e485-4754-4801-b9b9-6cc861627e37 Work Title POR LOS CAMIN…" at bounding box center [278, 53] width 358 height 17
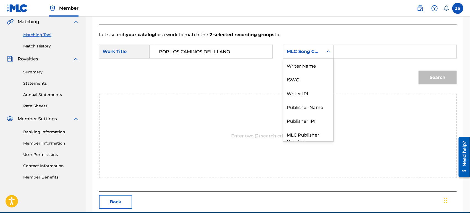
click at [319, 55] on div "MLC Song Code" at bounding box center [303, 51] width 40 height 11
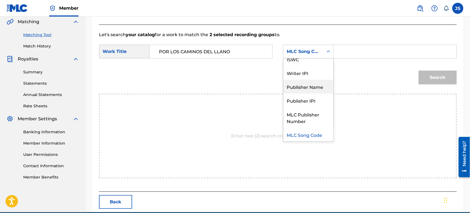
click at [320, 83] on div "Publisher Name" at bounding box center [308, 87] width 50 height 14
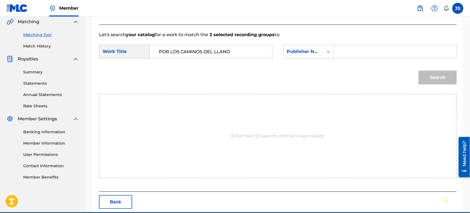
click at [355, 57] on input "Search Form" at bounding box center [394, 51] width 113 height 13
type input "MARMAZ"
click at [418, 71] on button "Search" at bounding box center [437, 78] width 38 height 14
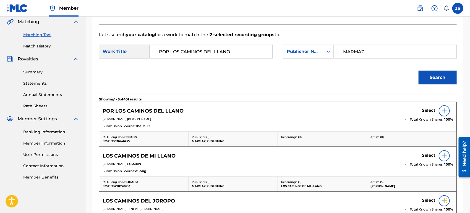
click at [124, 143] on div "MLC Song Code: PO4FJ7 ISWC: T3336746255" at bounding box center [143, 139] width 89 height 15
click at [129, 134] on div "MLC Song Code: PO4FJ7 ISWC: T3336746255" at bounding box center [143, 139] width 89 height 15
click at [430, 109] on h5 "Select" at bounding box center [429, 110] width 14 height 5
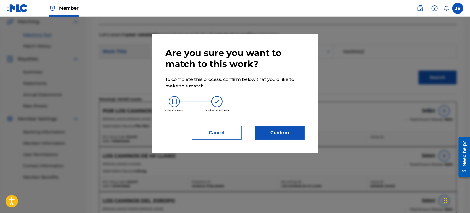
click at [270, 128] on button "Confirm" at bounding box center [280, 133] width 50 height 14
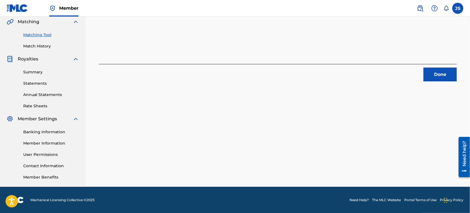
click at [455, 75] on button "Done" at bounding box center [439, 75] width 33 height 14
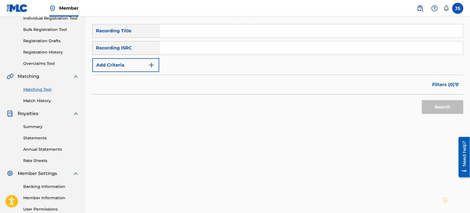
scroll to position [6, 0]
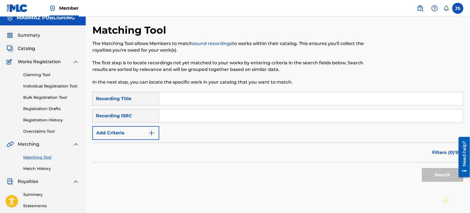
click at [234, 112] on input "Search Form" at bounding box center [311, 115] width 304 height 13
